Goal: Check status: Check status

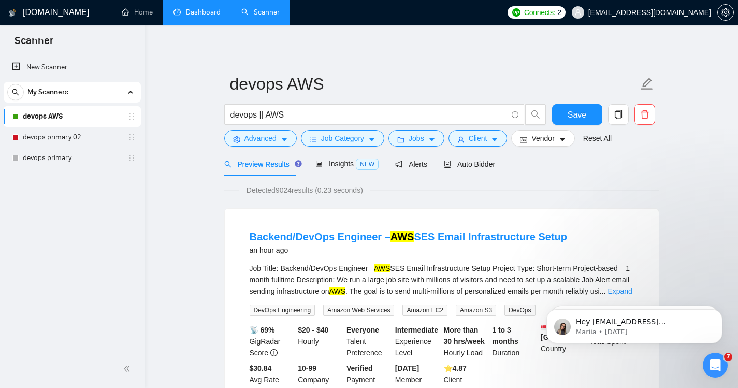
click at [186, 13] on link "Dashboard" at bounding box center [196, 12] width 47 height 9
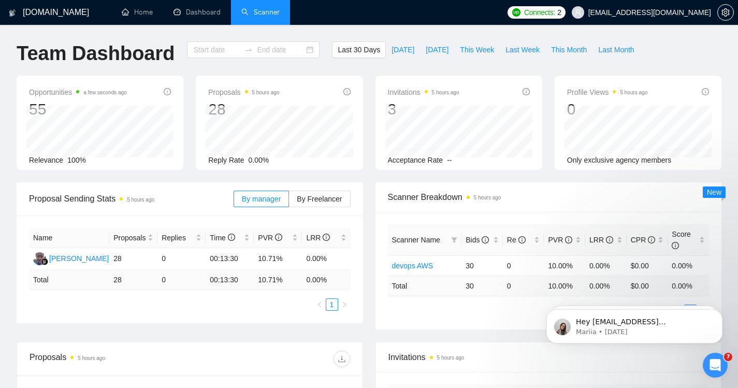
type input "[DATE]"
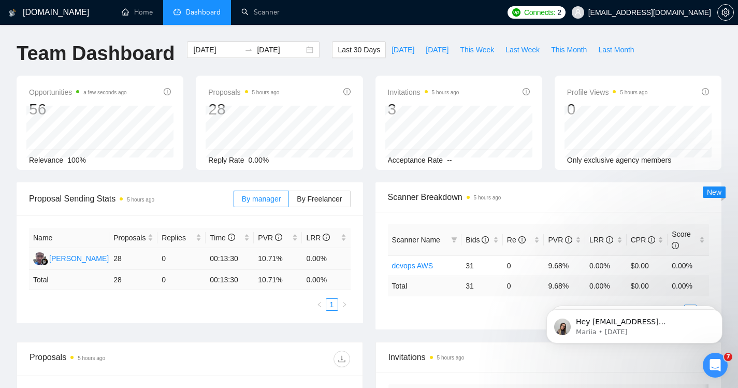
click at [115, 262] on td "28" at bounding box center [133, 259] width 48 height 22
drag, startPoint x: 115, startPoint y: 262, endPoint x: 169, endPoint y: 255, distance: 54.4
click at [169, 255] on td "0" at bounding box center [181, 259] width 48 height 22
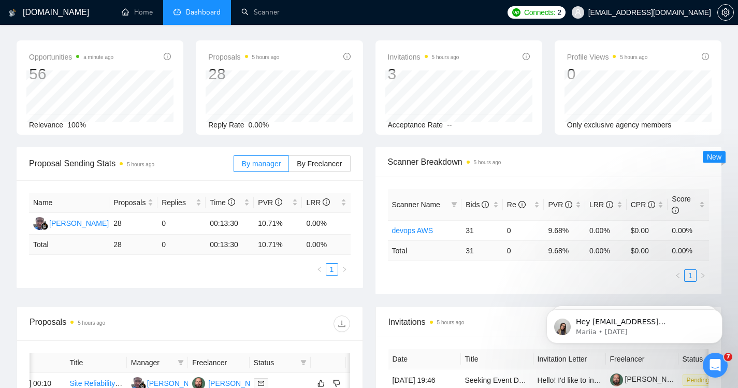
scroll to position [16, 0]
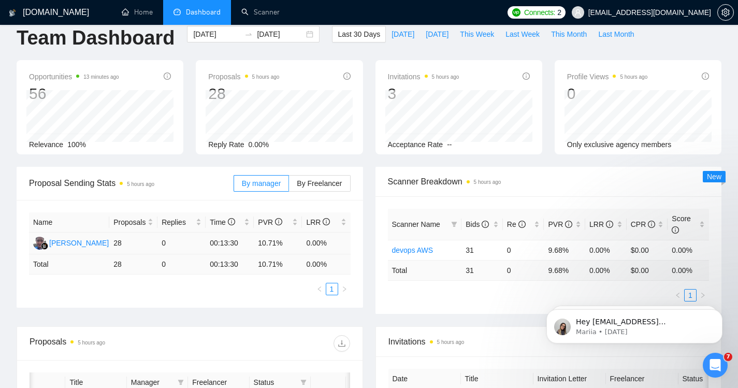
click at [119, 243] on td "28" at bounding box center [133, 243] width 48 height 22
click at [266, 236] on td "10.71%" at bounding box center [278, 243] width 48 height 22
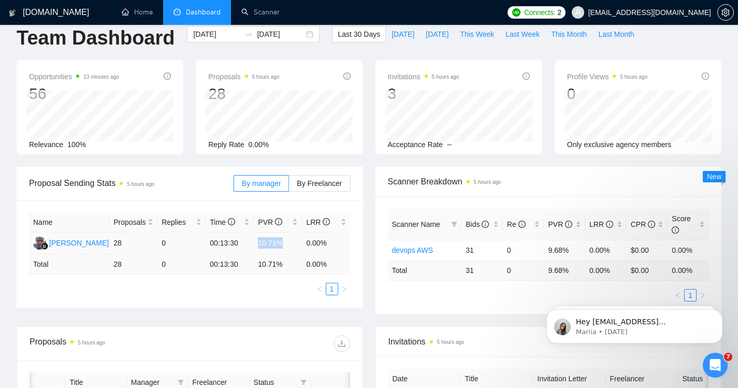
click at [266, 236] on td "10.71%" at bounding box center [278, 243] width 48 height 22
drag, startPoint x: 266, startPoint y: 236, endPoint x: 221, endPoint y: 250, distance: 46.5
click at [221, 250] on td "00:13:30" at bounding box center [230, 243] width 48 height 22
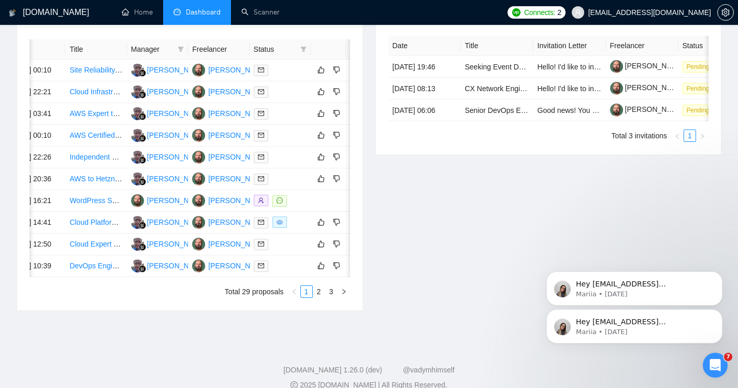
scroll to position [351, 0]
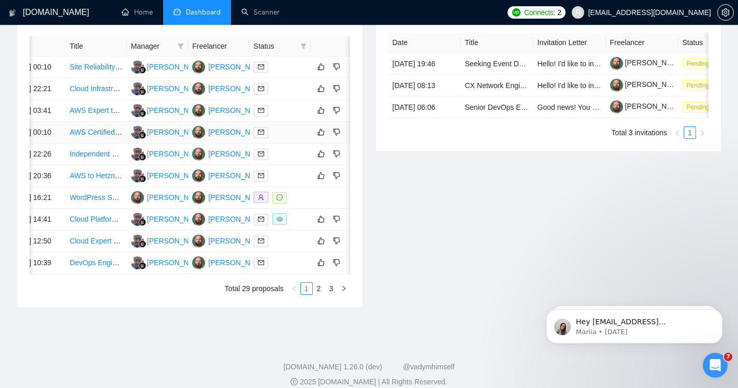
click at [94, 136] on link "AWS Certified Principal Architect (Should have Active AWS Certification)" at bounding box center [184, 132] width 231 height 8
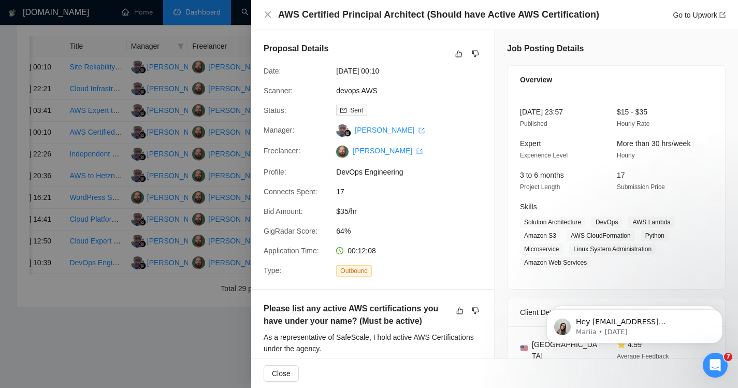
click at [108, 239] on div at bounding box center [369, 194] width 738 height 388
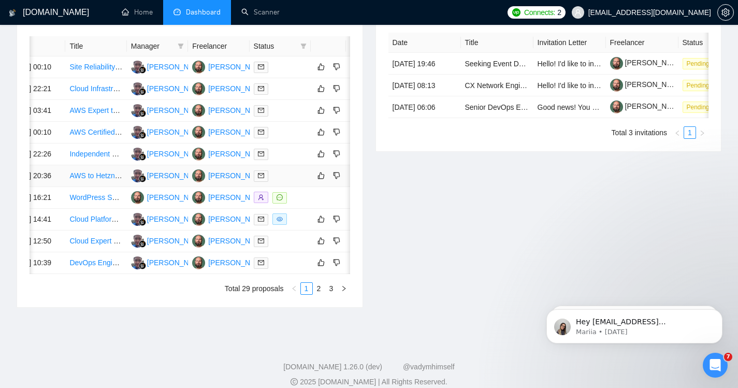
click at [88, 180] on link "AWS to Hetzner Migration Specialist" at bounding box center [127, 175] width 116 height 8
